Goal: Task Accomplishment & Management: Manage account settings

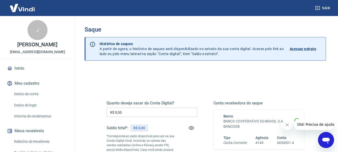
click at [29, 74] on link "Início" at bounding box center [37, 68] width 63 height 11
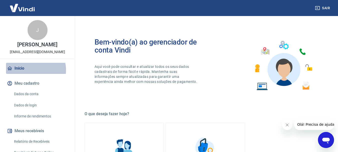
click at [31, 74] on link "Início" at bounding box center [37, 68] width 63 height 11
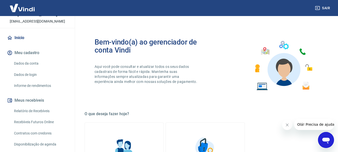
scroll to position [75, 0]
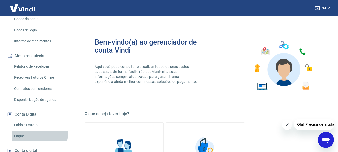
click at [39, 140] on link "Saque" at bounding box center [40, 136] width 57 height 10
